Goal: Complete application form: Complete application form

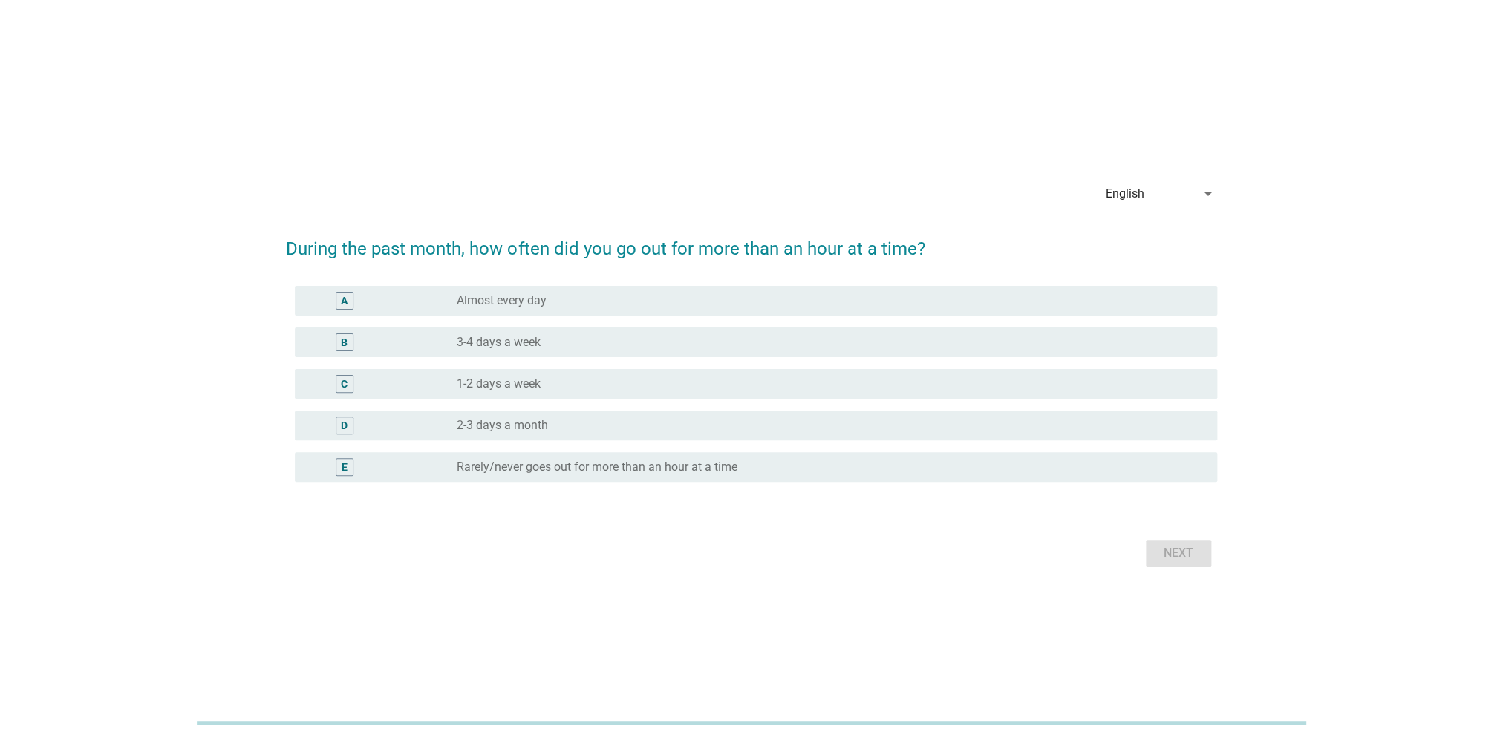
click at [1203, 193] on icon "arrow_drop_down" at bounding box center [1208, 194] width 18 height 18
click at [1167, 247] on div "Bahasa Indonesia" at bounding box center [1164, 241] width 94 height 18
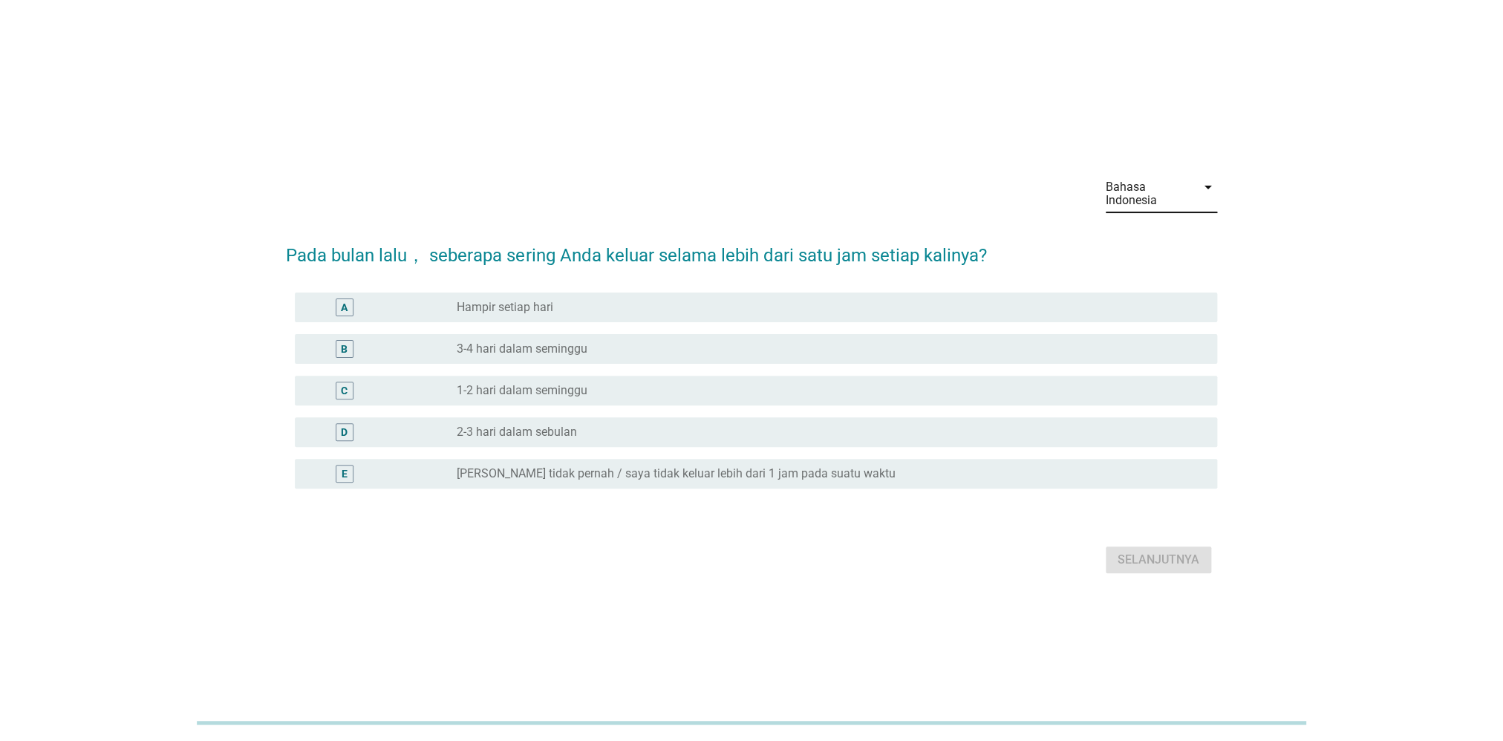
click at [539, 319] on div "A radio_button_unchecked Hampir setiap hari" at bounding box center [756, 308] width 922 height 30
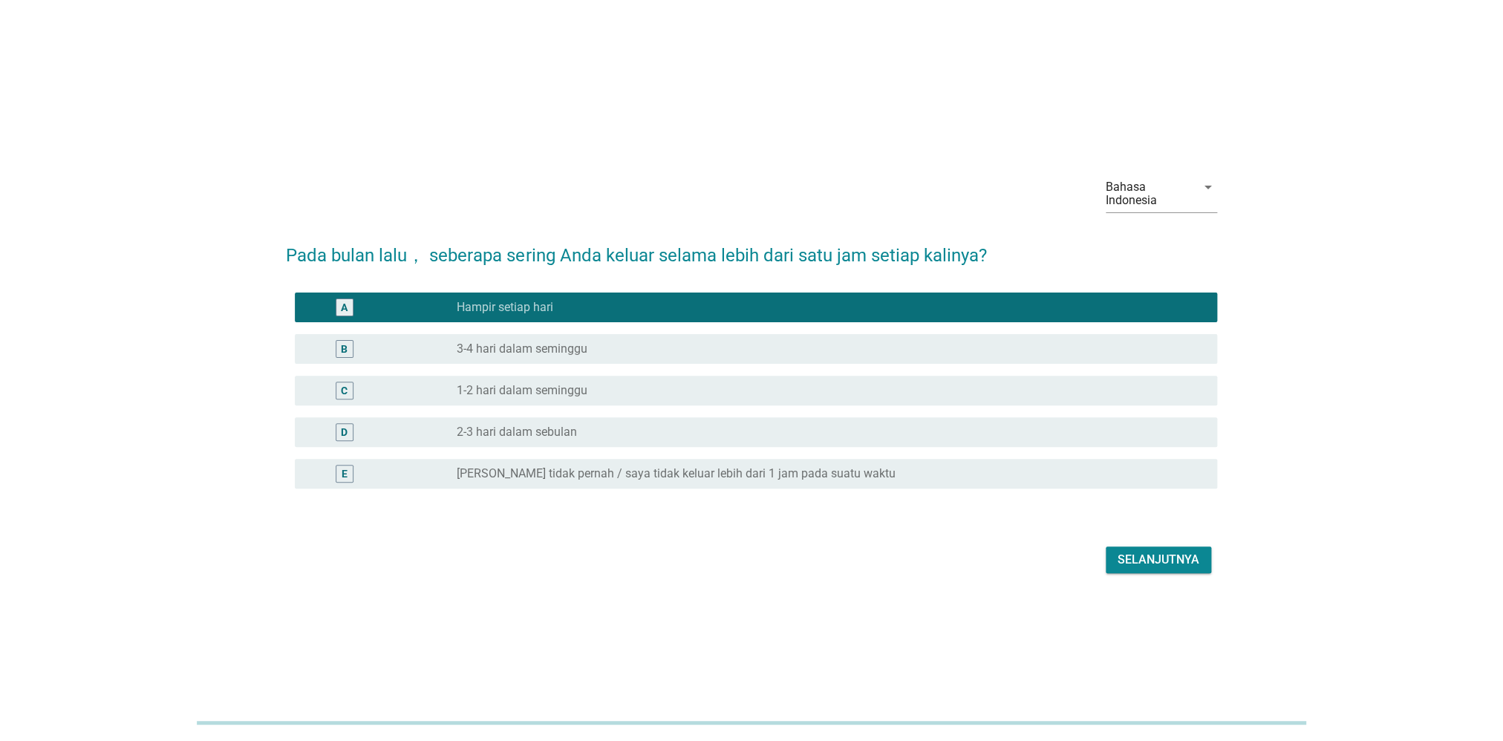
click at [1156, 550] on button "Selanjutnya" at bounding box center [1158, 560] width 105 height 27
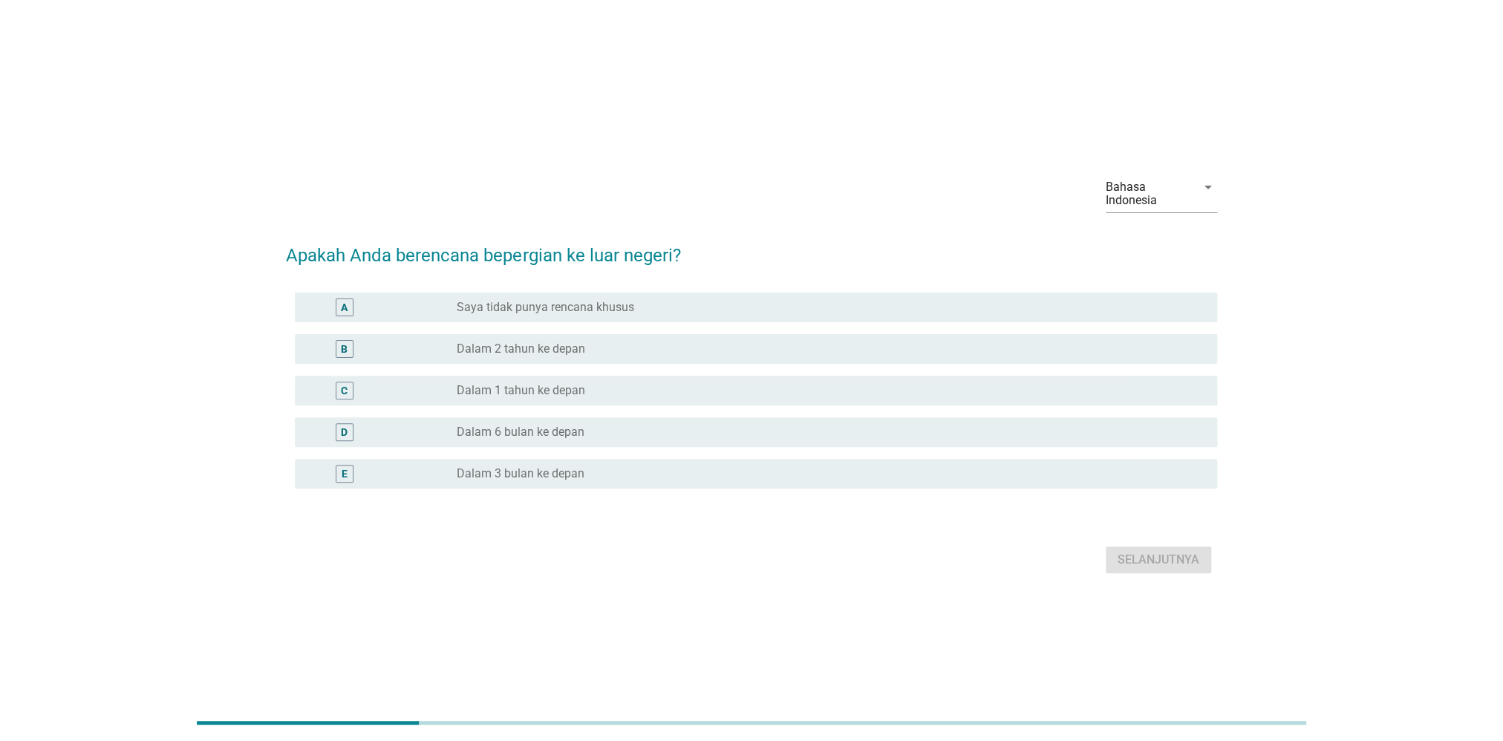
click at [639, 365] on div "B radio_button_unchecked Dalam 2 tahun ke depan" at bounding box center [751, 349] width 931 height 42
click at [635, 351] on div "radio_button_unchecked Dalam 2 tahun ke depan" at bounding box center [825, 349] width 737 height 15
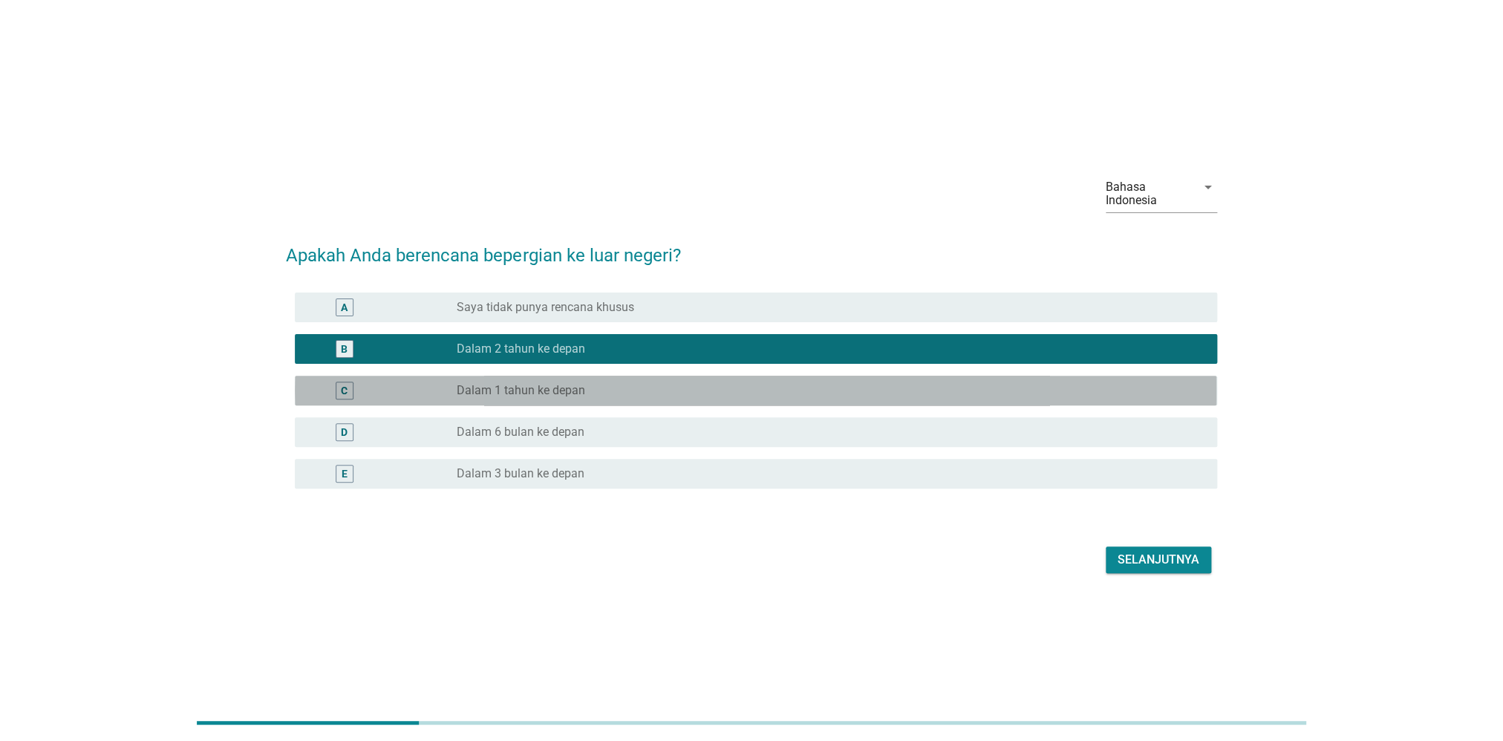
click at [603, 385] on div "radio_button_unchecked Dalam 1 tahun ke depan" at bounding box center [825, 390] width 737 height 15
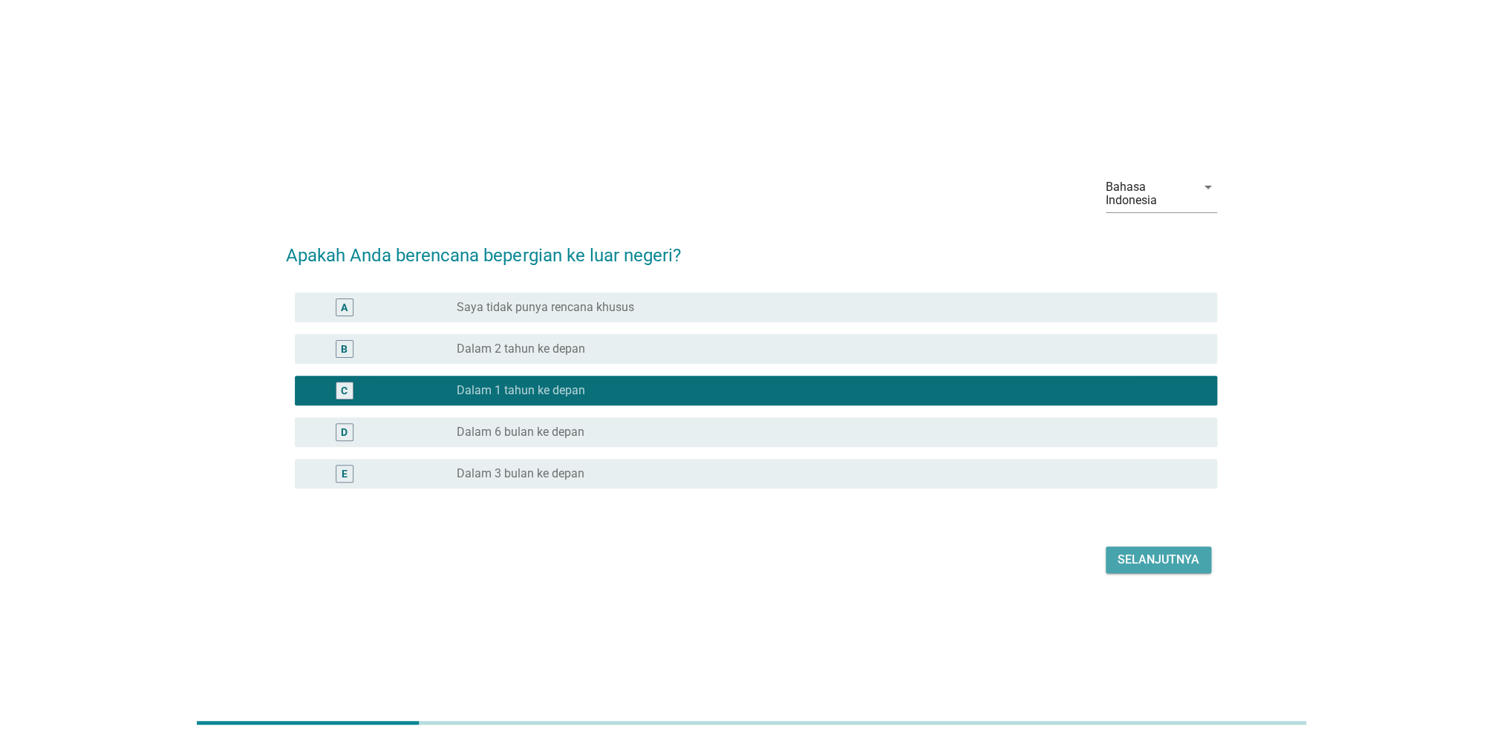
click at [1153, 556] on div "Selanjutnya" at bounding box center [1159, 560] width 82 height 18
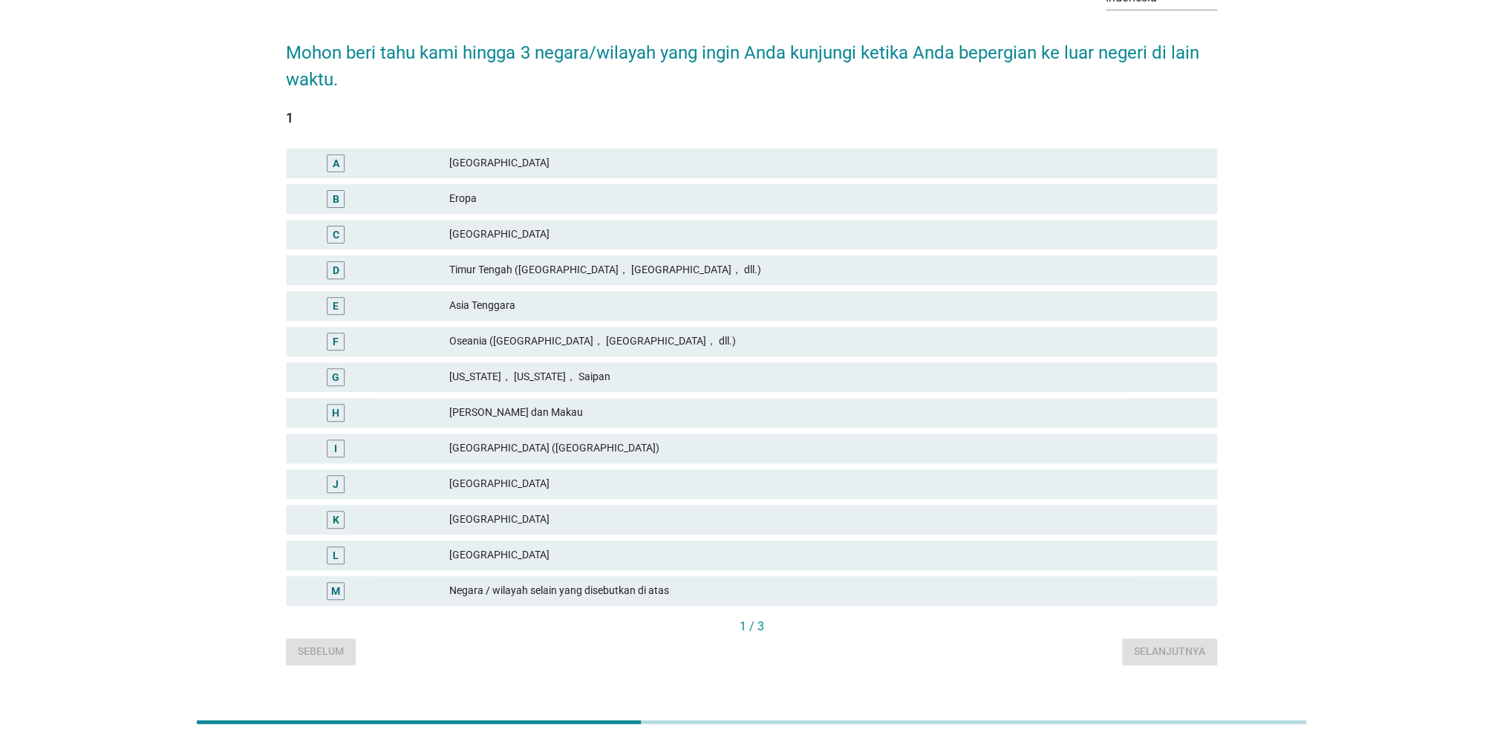
scroll to position [108, 0]
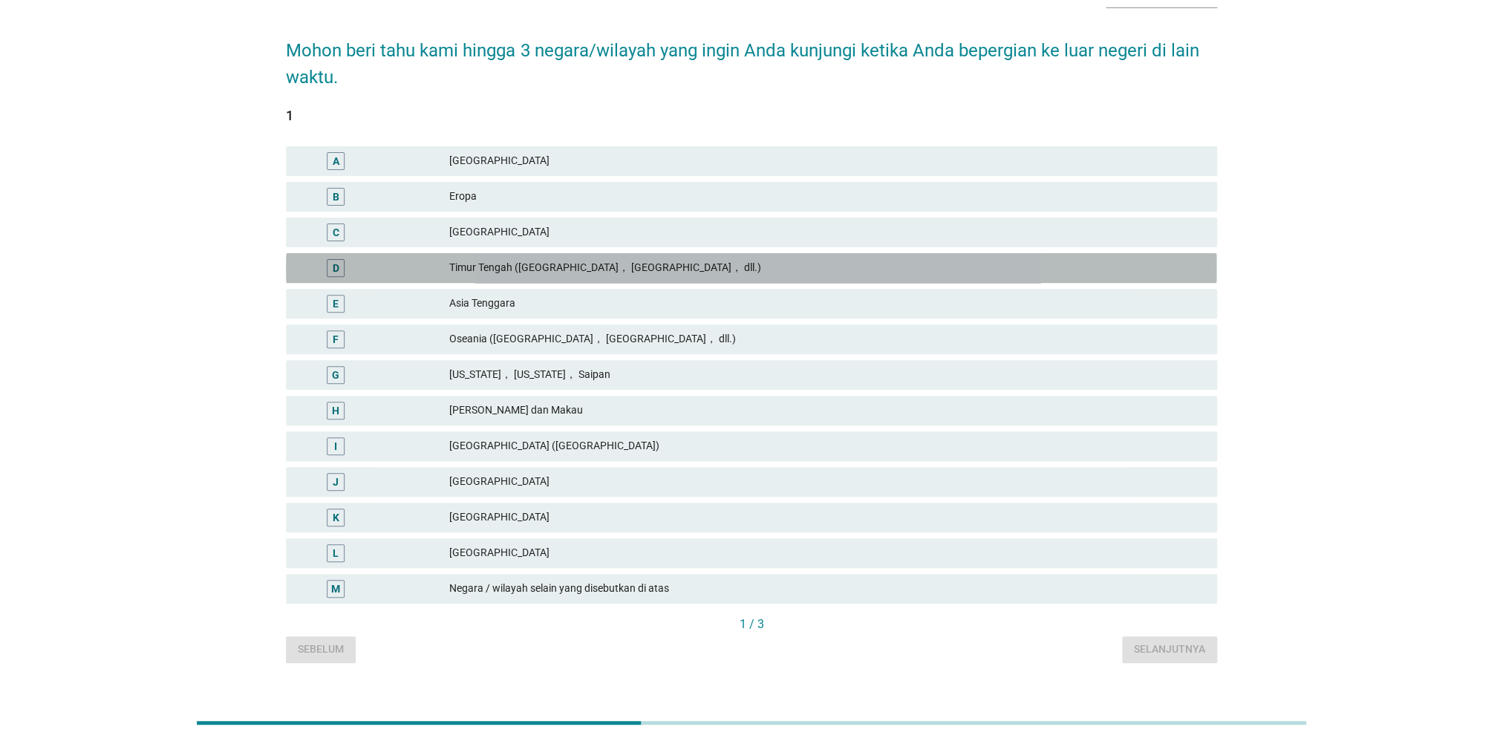
click at [686, 258] on div "D [GEOGRAPHIC_DATA] ([GEOGRAPHIC_DATA]， [GEOGRAPHIC_DATA]， dll.)" at bounding box center [751, 268] width 931 height 30
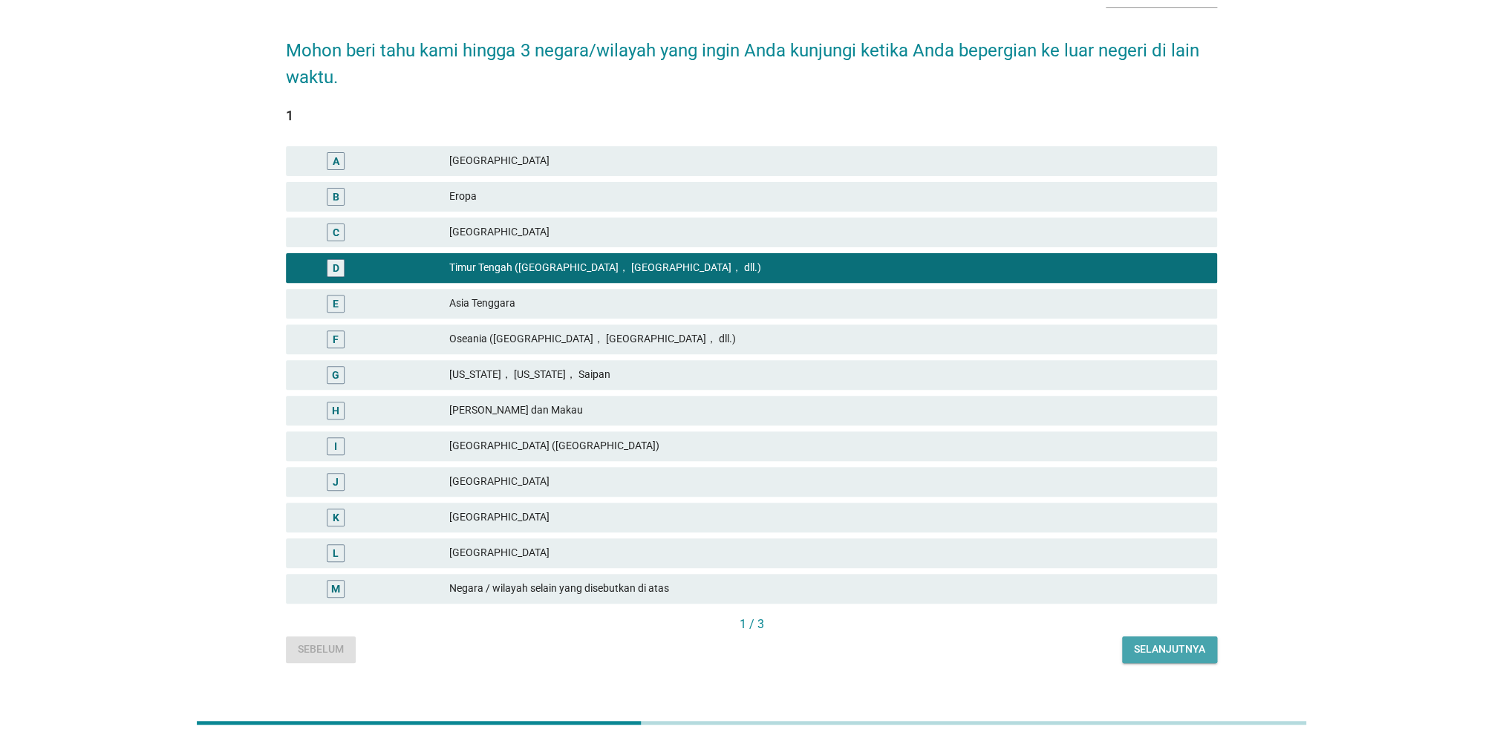
click at [1176, 651] on div "Selanjutnya" at bounding box center [1169, 650] width 71 height 16
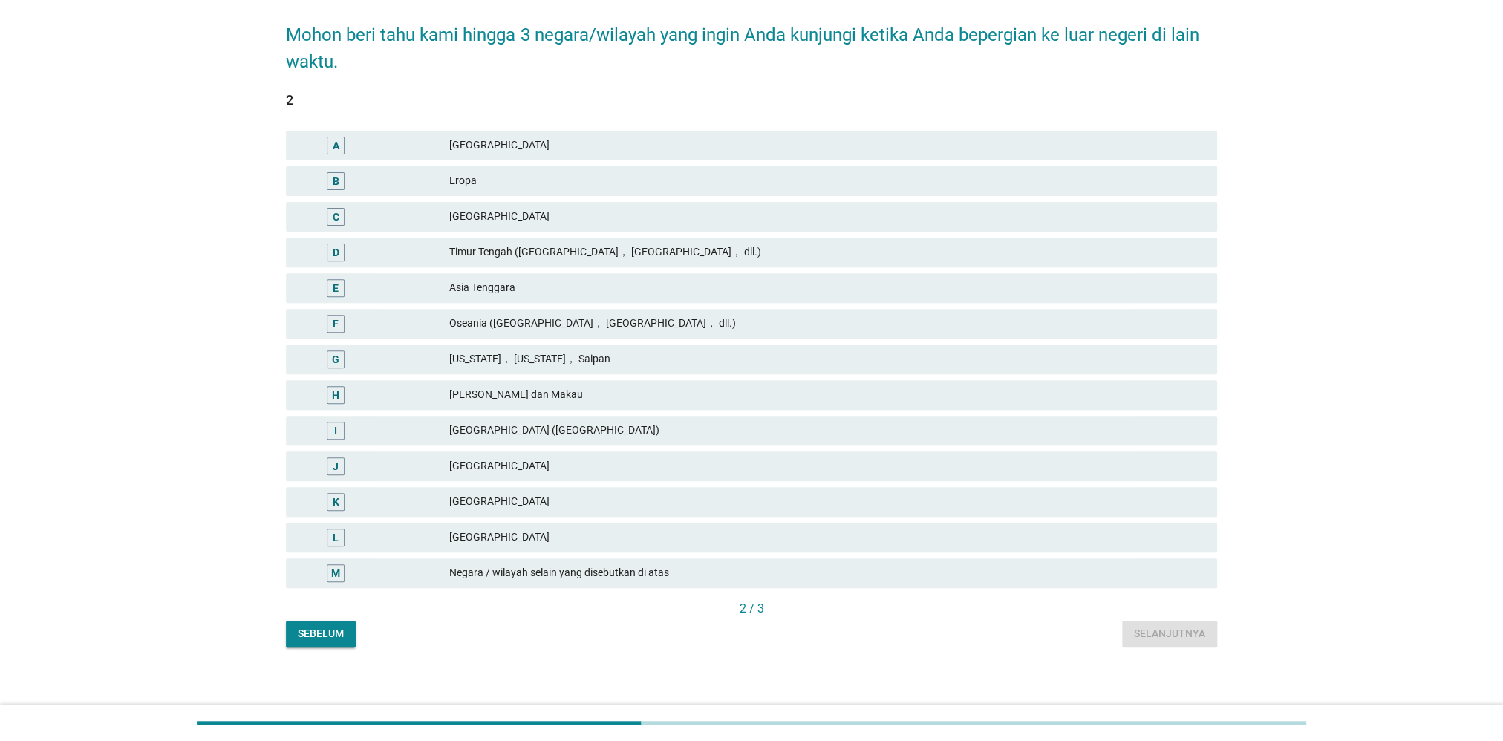
scroll to position [131, 0]
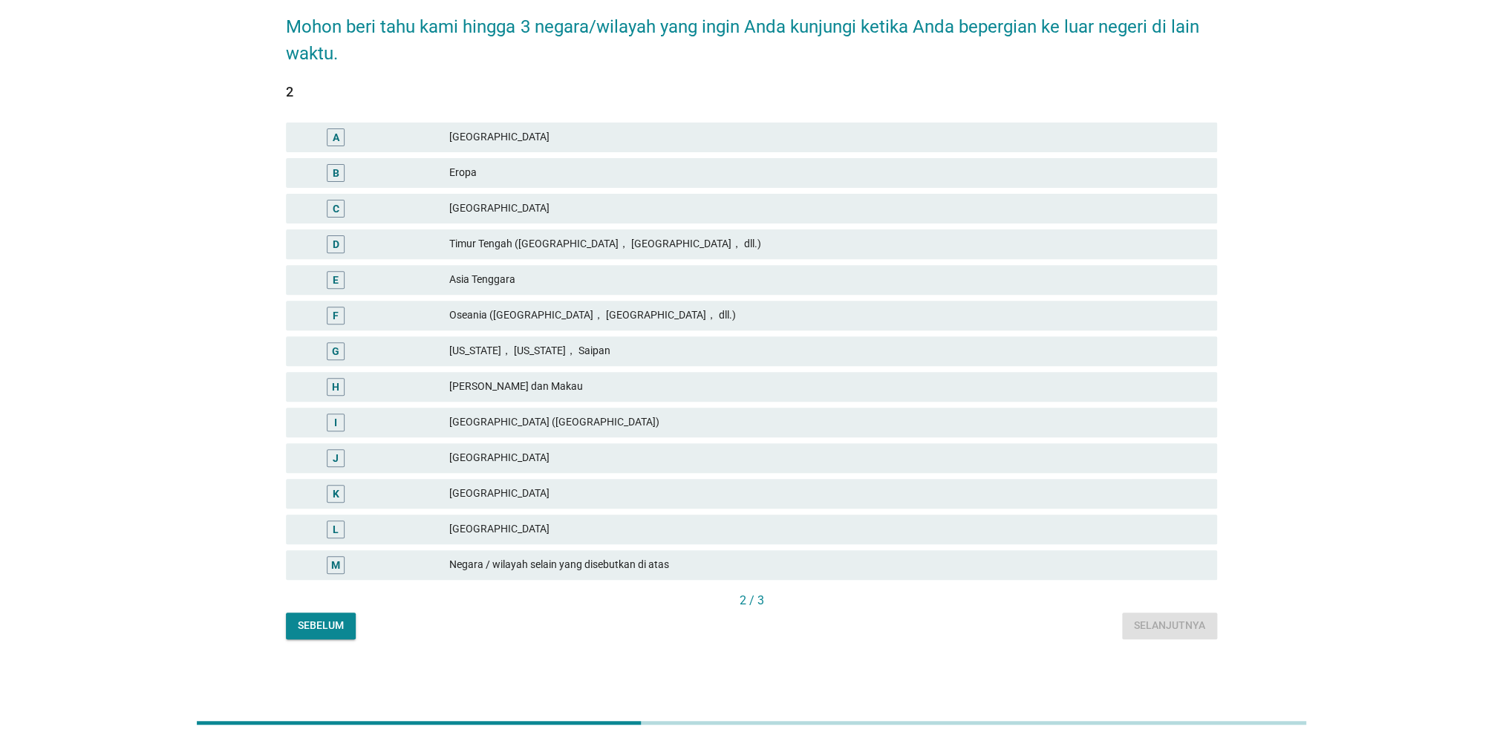
click at [496, 284] on div "Asia Tenggara" at bounding box center [827, 280] width 756 height 18
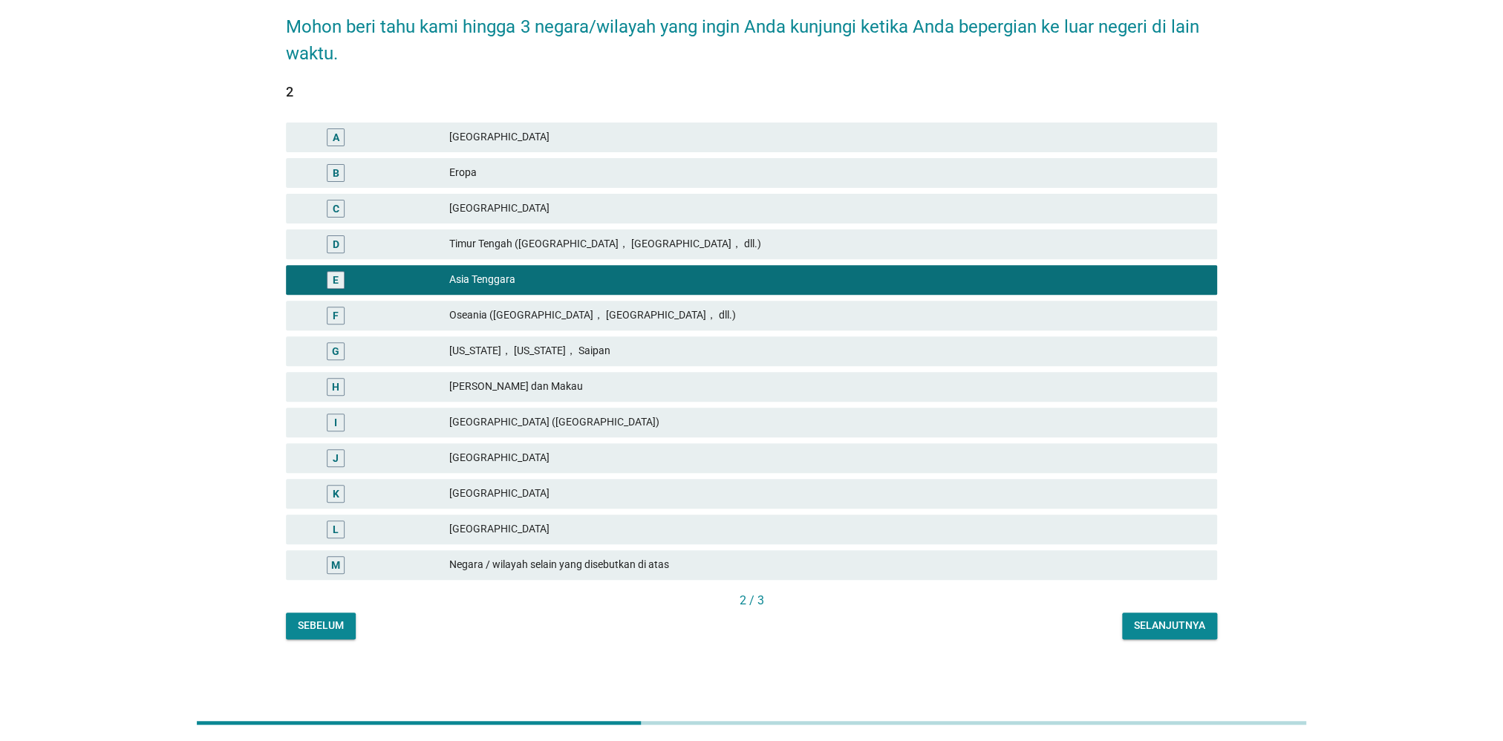
click at [1133, 623] on button "Selanjutnya" at bounding box center [1169, 626] width 95 height 27
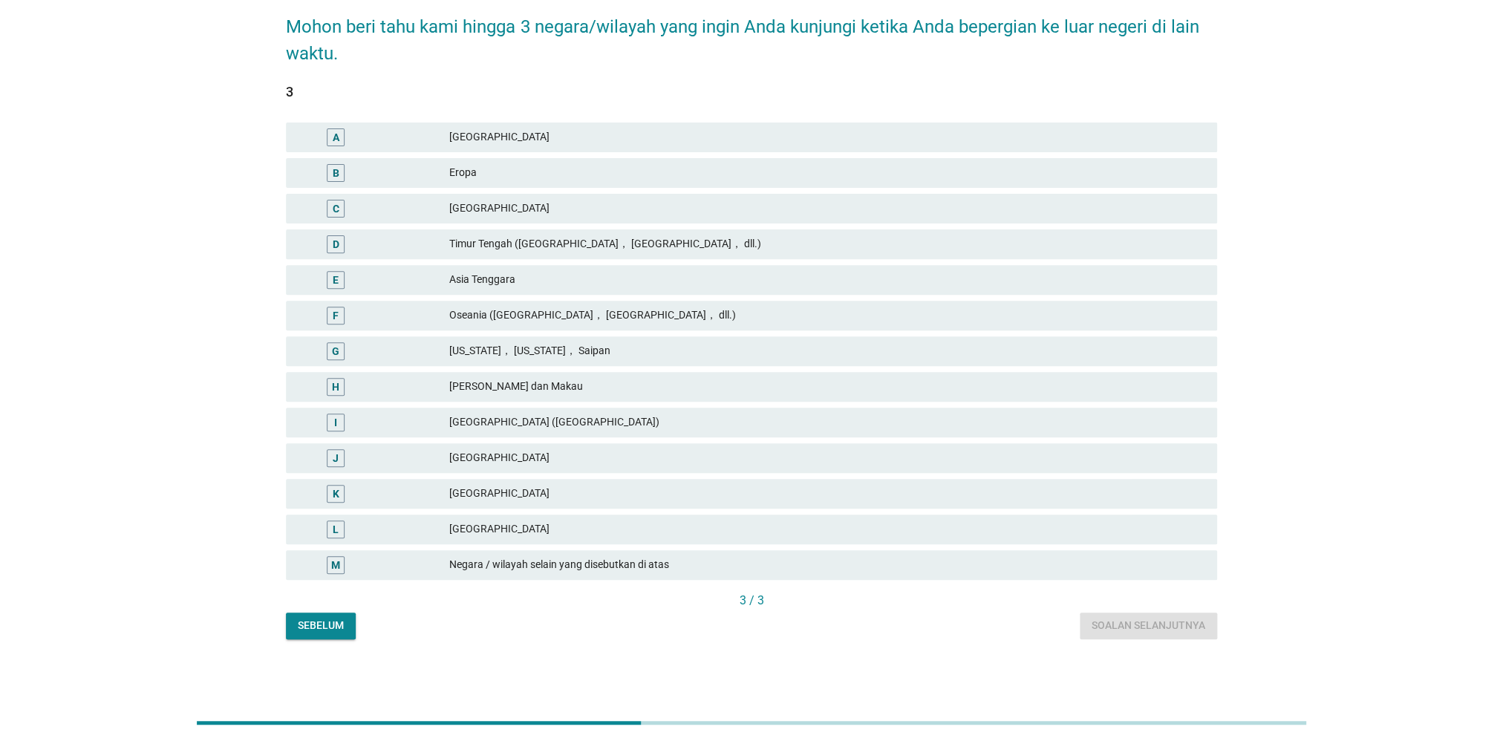
click at [486, 282] on div "Asia Tenggara" at bounding box center [827, 280] width 756 height 18
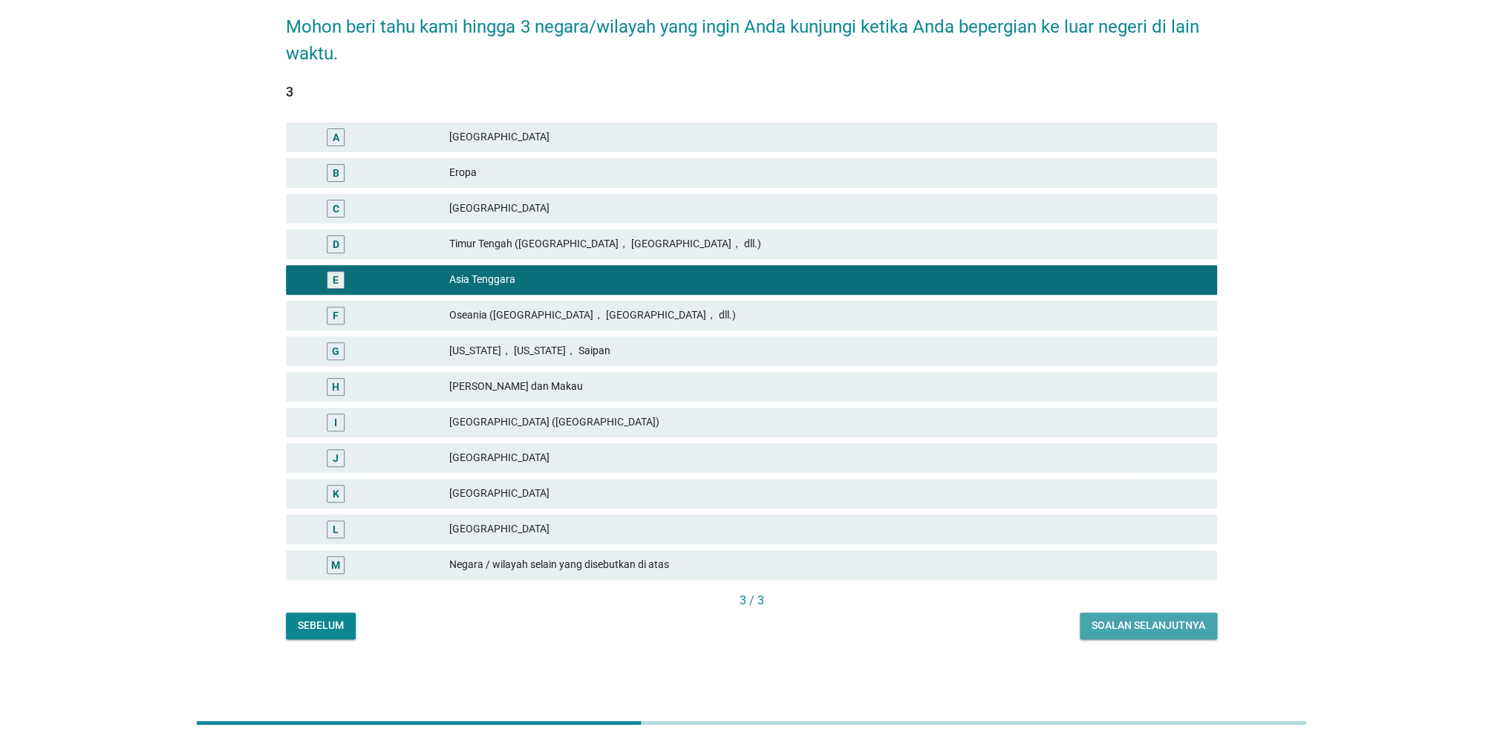
click at [1138, 619] on div "Soalan selanjutnya" at bounding box center [1149, 626] width 114 height 16
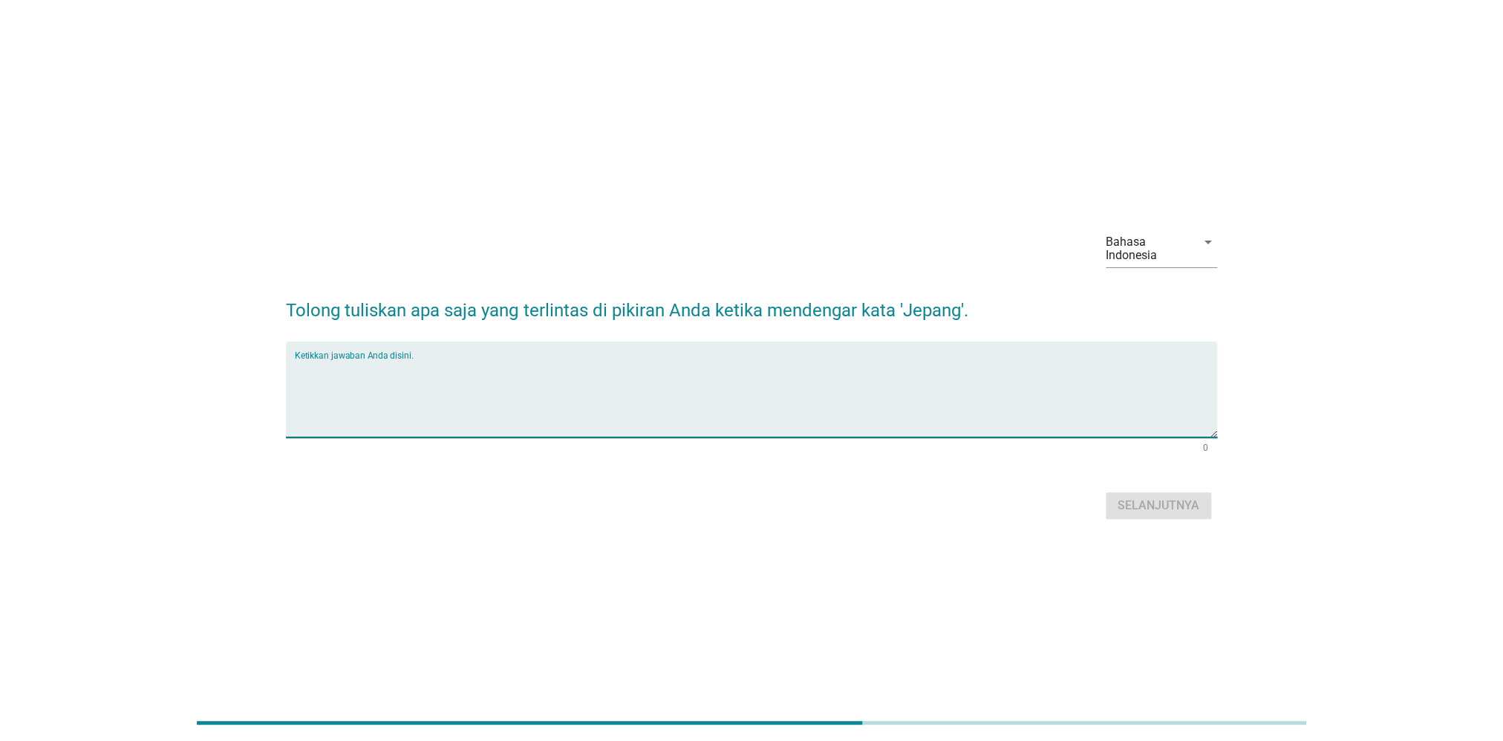
click at [847, 362] on textarea "Ketikkan jawaban Anda disini." at bounding box center [756, 398] width 922 height 78
type textarea "k"
type textarea "negara yang indah"
click at [1180, 512] on div "Selanjutnya" at bounding box center [1159, 506] width 82 height 18
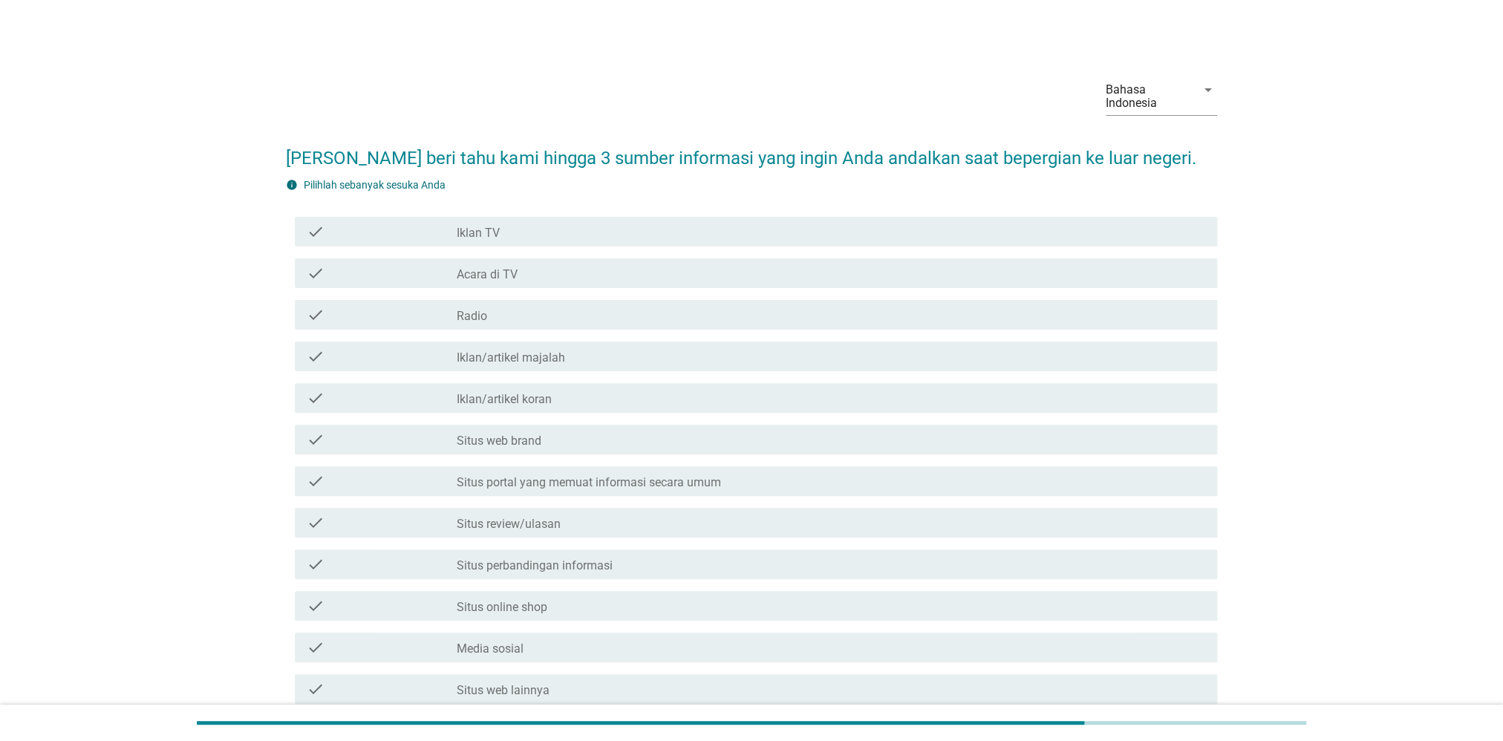
click at [512, 236] on div "check_box_outline_blank Iklan TV" at bounding box center [831, 232] width 749 height 18
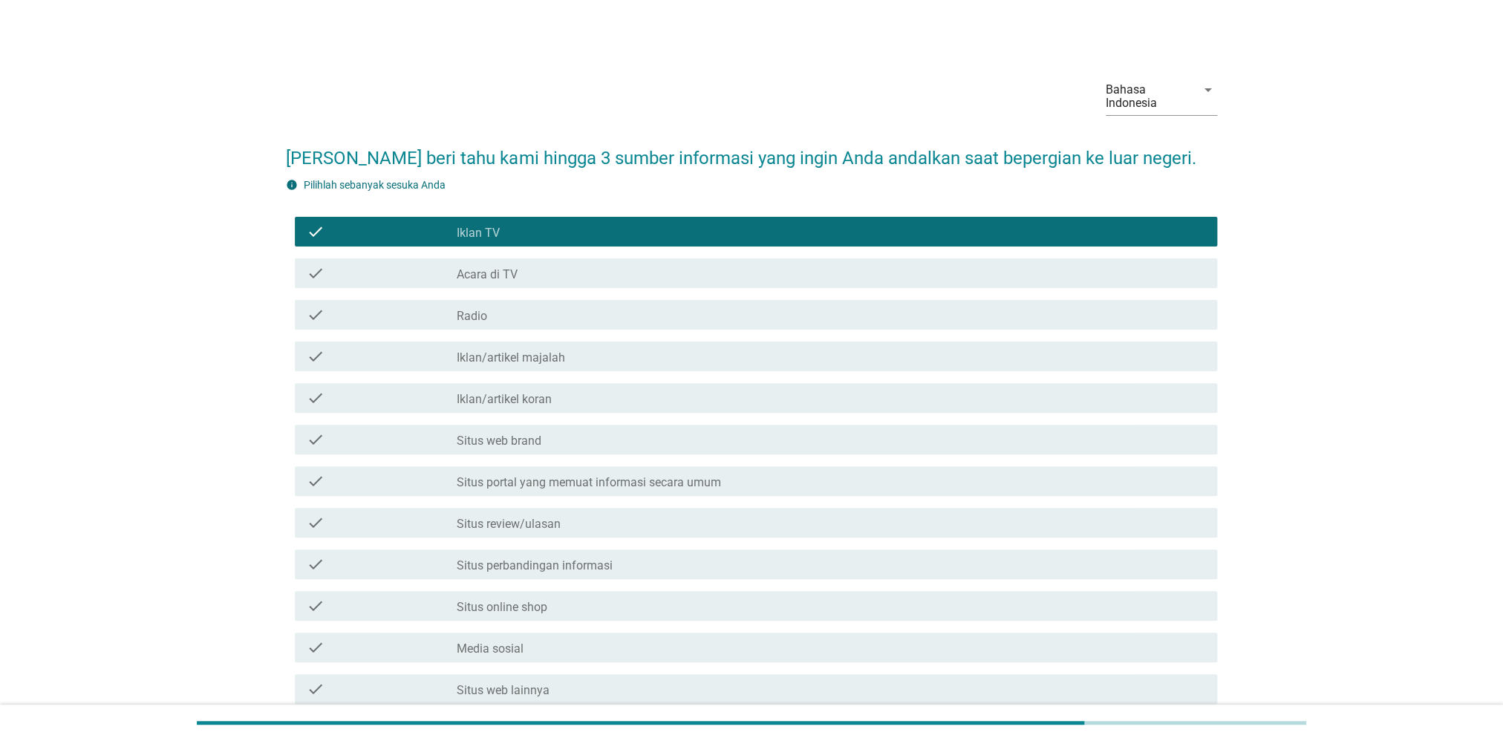
click at [512, 236] on div "check_box_outline_blank Iklan TV" at bounding box center [831, 232] width 749 height 18
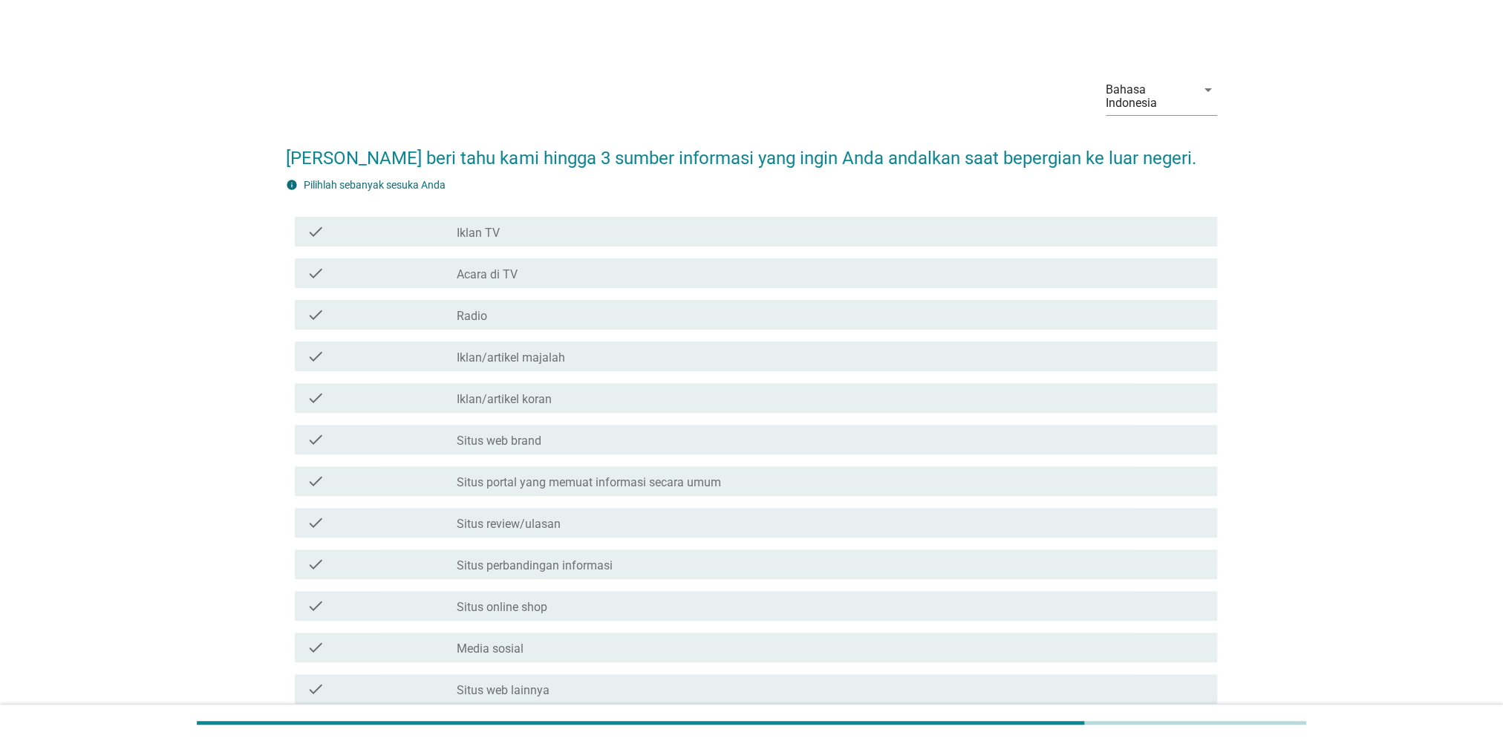
click at [508, 645] on label "Media sosial" at bounding box center [490, 649] width 67 height 15
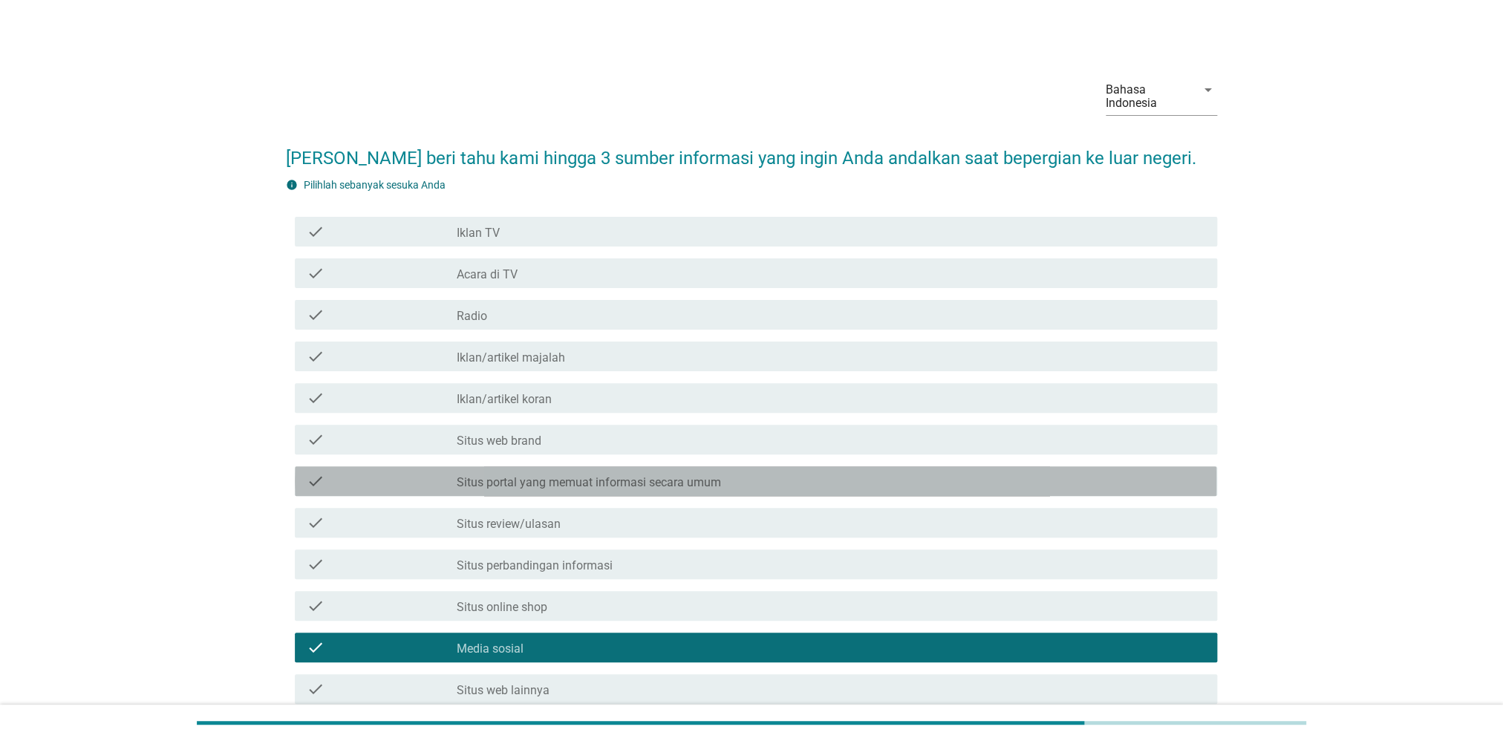
click at [539, 481] on label "Situs portal yang memuat informasi secara umum" at bounding box center [589, 482] width 264 height 15
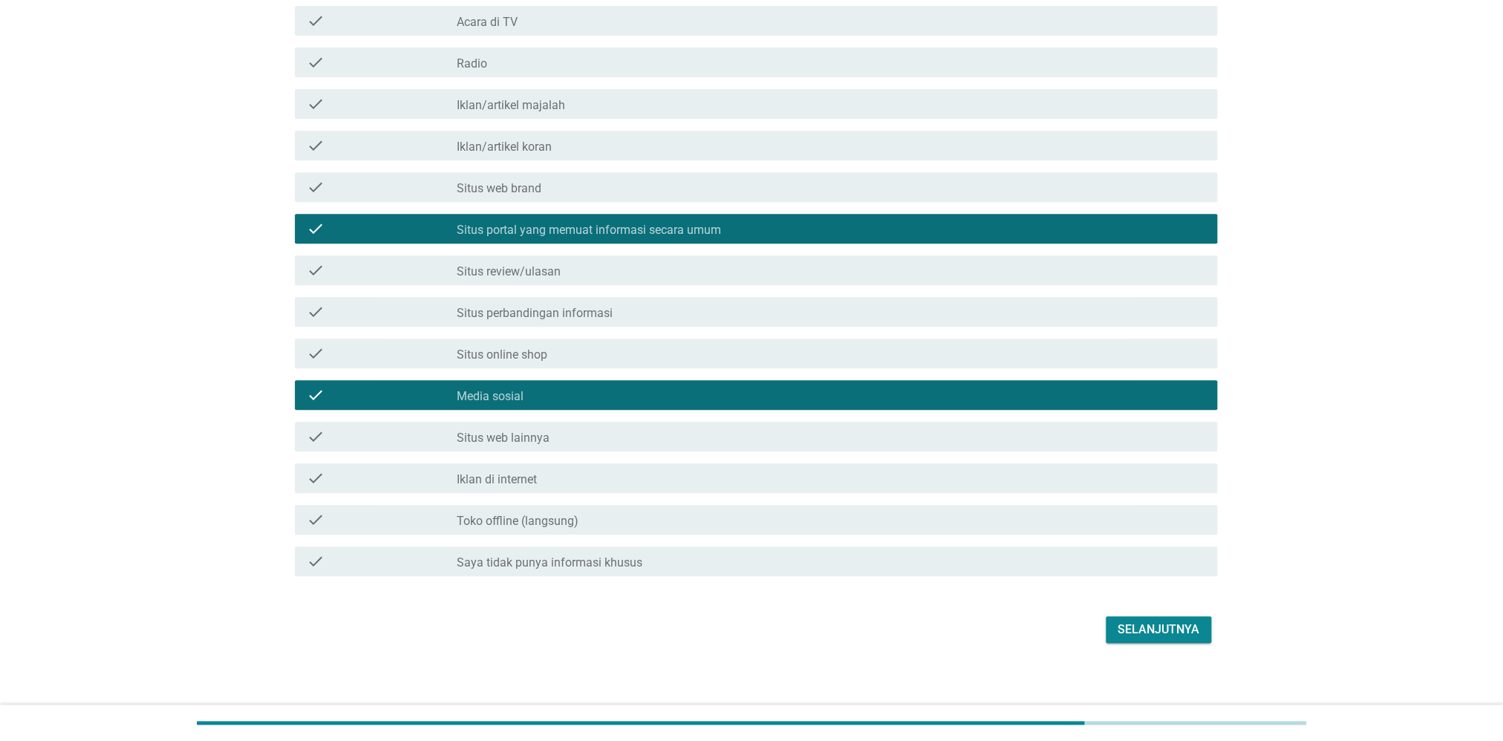
scroll to position [261, 0]
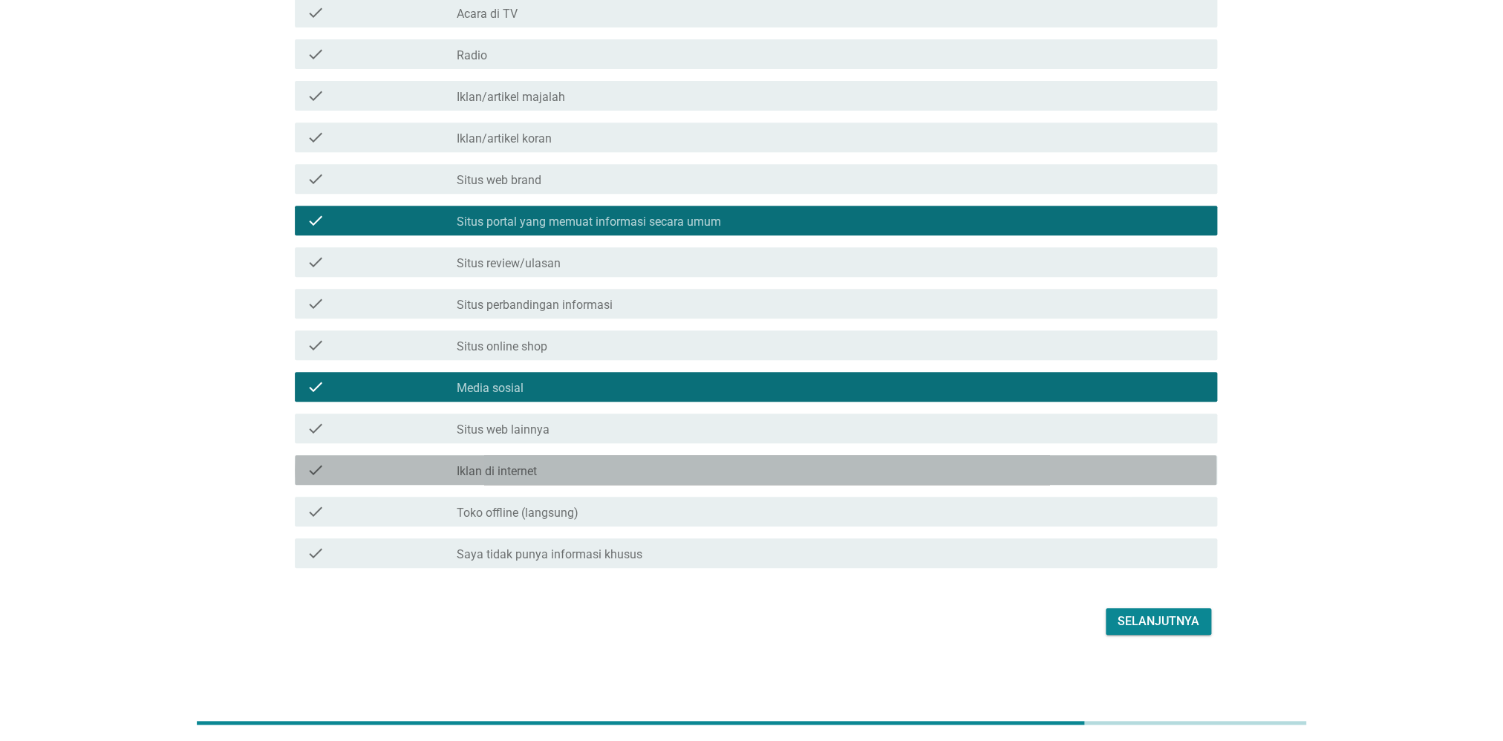
click at [714, 467] on div "check_box_outline_blank Iklan di internet" at bounding box center [831, 470] width 749 height 18
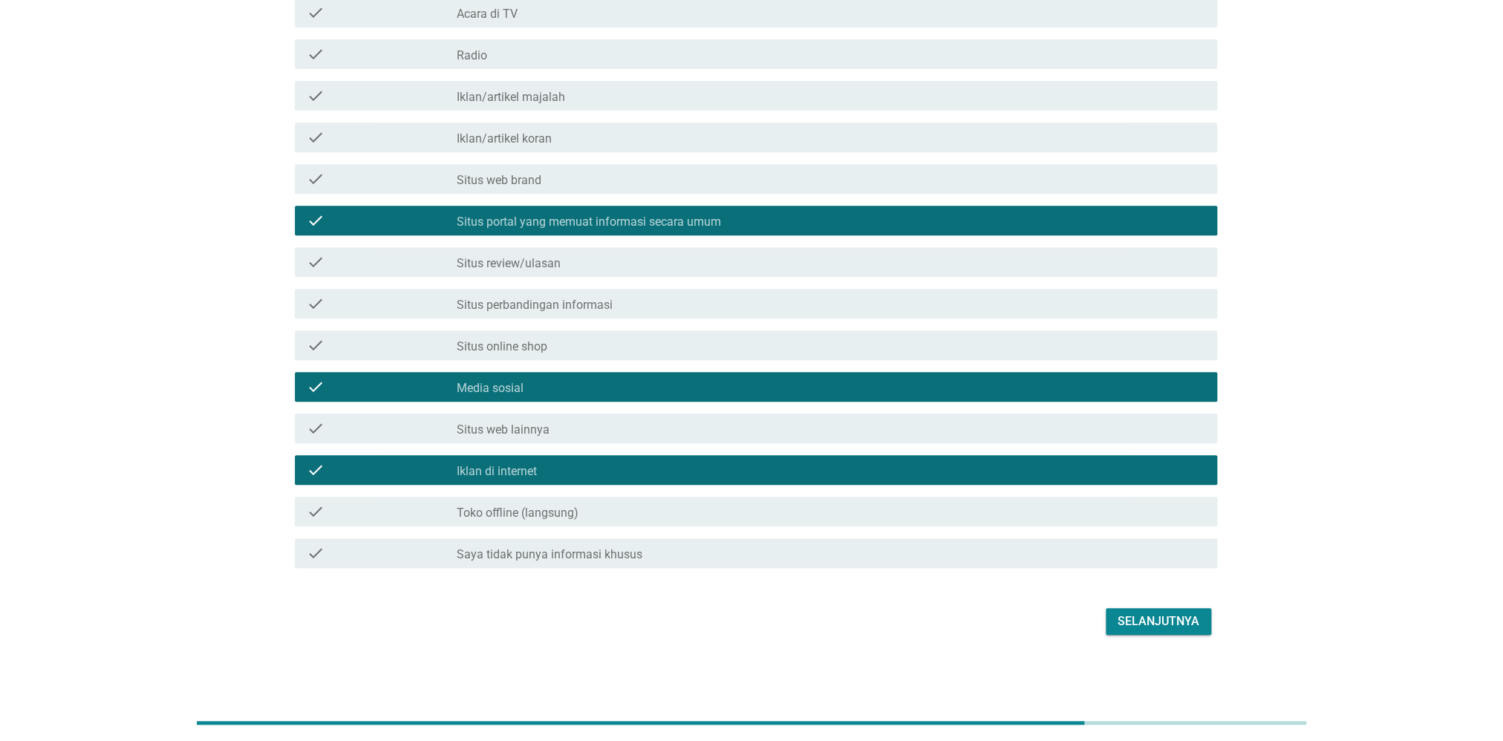
click at [1159, 617] on div "Selanjutnya" at bounding box center [1159, 622] width 82 height 18
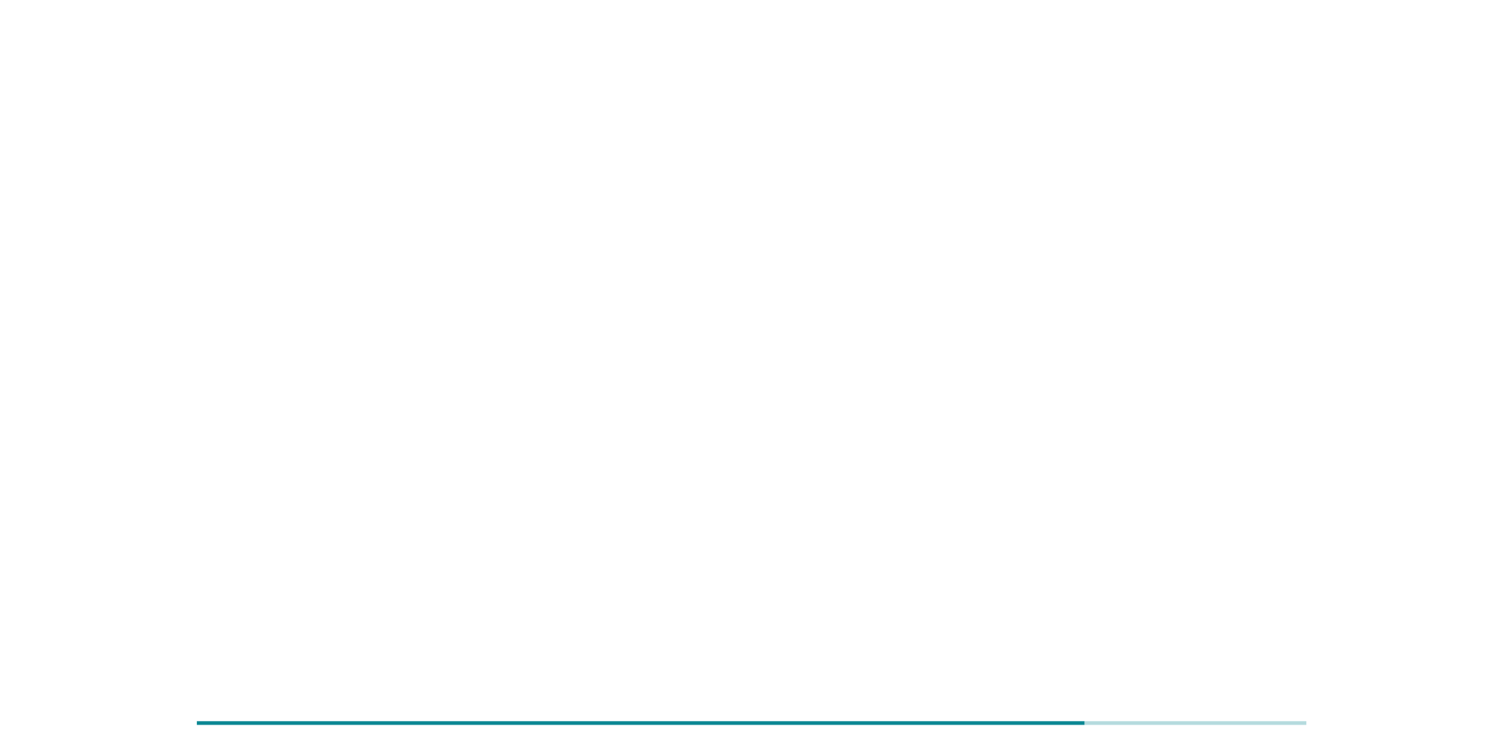
scroll to position [0, 0]
